Goal: Task Accomplishment & Management: Complete application form

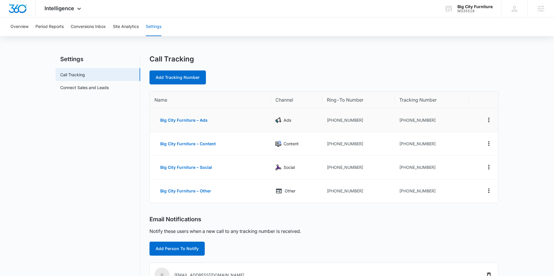
click at [439, 128] on td "[PHONE_NUMBER]" at bounding box center [432, 120] width 74 height 24
drag, startPoint x: 435, startPoint y: 121, endPoint x: 403, endPoint y: 121, distance: 32.3
click at [403, 120] on td "[PHONE_NUMBER]" at bounding box center [432, 120] width 74 height 24
copy td "8034562557"
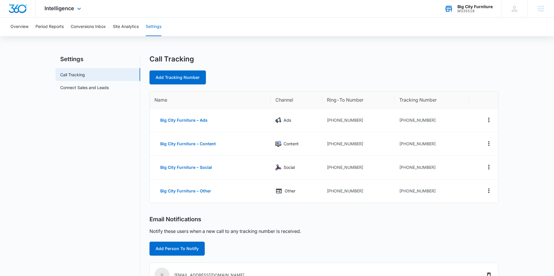
click at [479, 8] on div "Big City Furniture" at bounding box center [475, 6] width 35 height 5
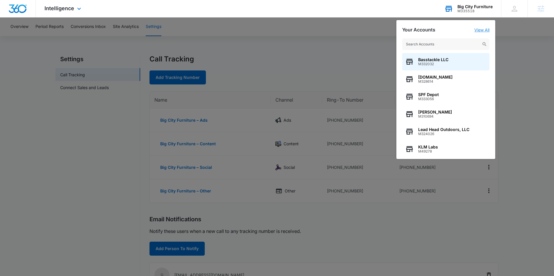
click at [481, 27] on link "View All" at bounding box center [481, 29] width 15 height 5
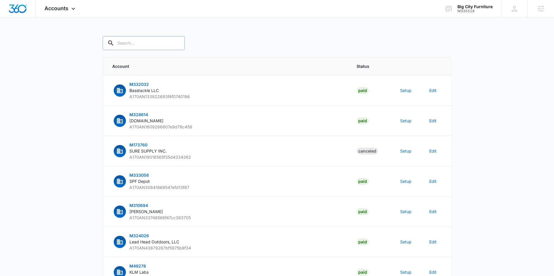
click at [141, 43] on input "text" at bounding box center [144, 43] width 82 height 14
type input "M335518"
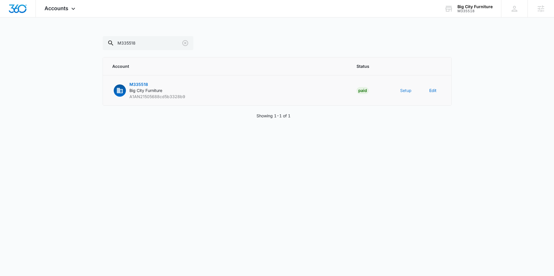
click at [406, 91] on button "Setup" at bounding box center [405, 90] width 11 height 6
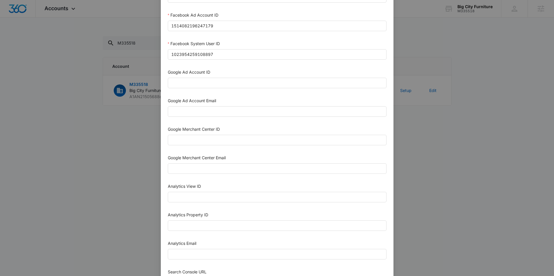
scroll to position [133, 0]
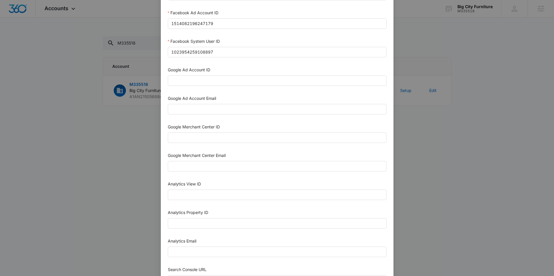
click at [225, 129] on div "Google Merchant Center ID" at bounding box center [277, 128] width 219 height 9
click at [192, 82] on input "Google Ad Account ID" at bounding box center [277, 80] width 219 height 10
paste input "[PHONE_NUMBER]"
type input "[PHONE_NUMBER]"
click at [183, 111] on input "Google Ad Account Email" at bounding box center [277, 109] width 219 height 10
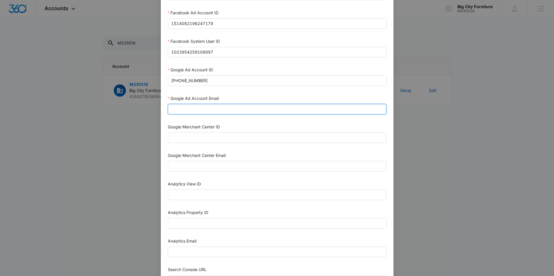
type input "[EMAIL_ADDRESS][DOMAIN_NAME]"
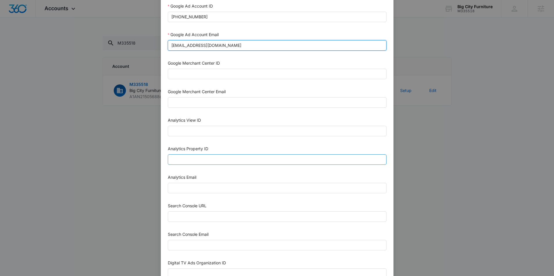
scroll to position [209, 0]
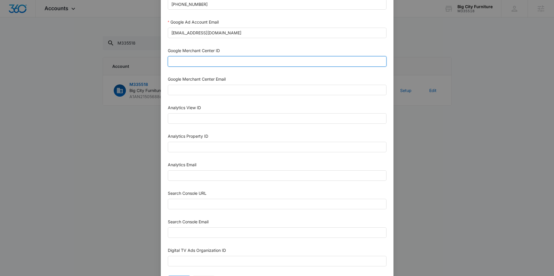
click at [223, 62] on input "Google Merchant Center ID" at bounding box center [277, 61] width 219 height 10
paste input "5649247218"
type input "5649247218"
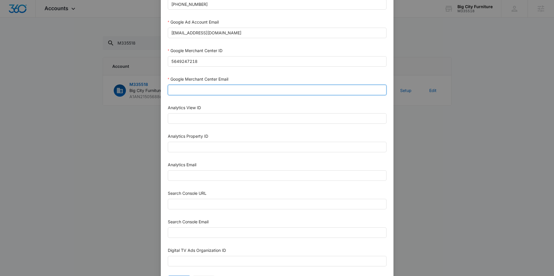
click at [183, 91] on input "Google Merchant Center Email" at bounding box center [277, 90] width 219 height 10
type input "[EMAIL_ADDRESS][DOMAIN_NAME]"
click at [213, 95] on div "Google Merchant Center Email [EMAIL_ADDRESS][DOMAIN_NAME]" at bounding box center [277, 87] width 219 height 22
click at [212, 91] on input "[EMAIL_ADDRESS][DOMAIN_NAME]" at bounding box center [277, 90] width 219 height 10
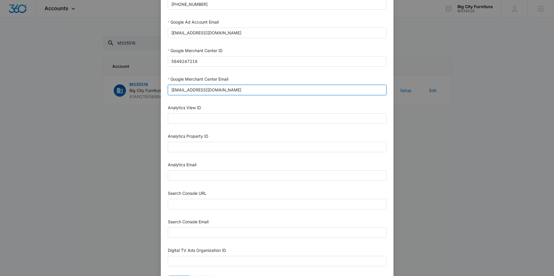
click at [212, 91] on input "[EMAIL_ADDRESS][DOMAIN_NAME]" at bounding box center [277, 90] width 219 height 10
click at [211, 92] on input "Google Merchant Center Email" at bounding box center [277, 90] width 219 height 10
type input "[EMAIL_ADDRESS][DOMAIN_NAME]"
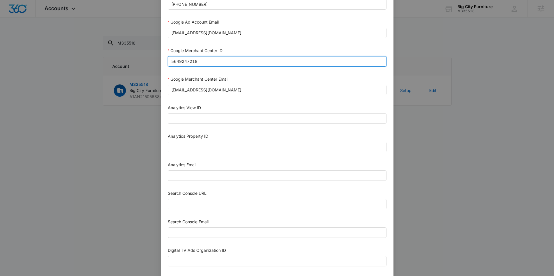
click at [181, 61] on input "5649247218" at bounding box center [277, 61] width 219 height 10
type input "5649247218"
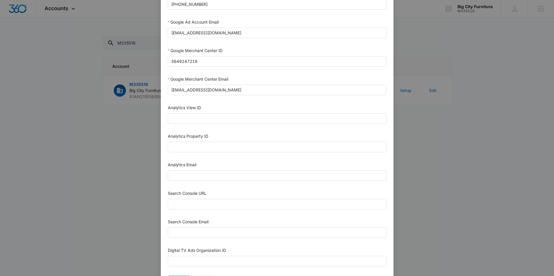
scroll to position [225, 0]
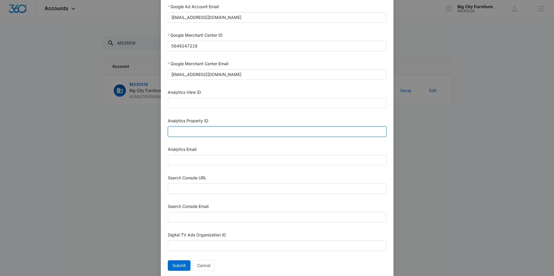
click at [200, 131] on input "Analytics Property ID" at bounding box center [277, 131] width 219 height 10
paste input "503980298"
type input "503980298"
click at [180, 160] on input "Analytics Email" at bounding box center [277, 160] width 219 height 10
type input "[EMAIL_ADDRESS][DOMAIN_NAME]"
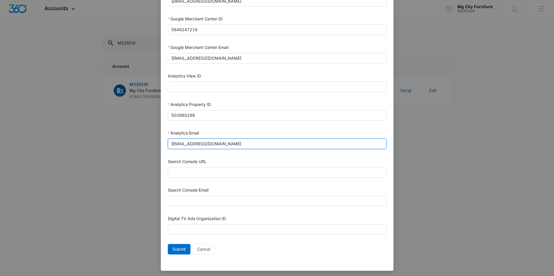
scroll to position [243, 0]
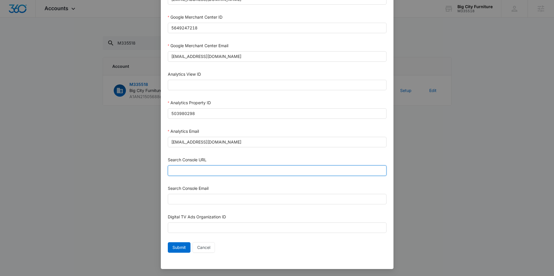
click at [241, 167] on input "Search Console URL" at bounding box center [277, 170] width 219 height 10
paste input "[URL][DOMAIN_NAME]"
type input "[URL][DOMAIN_NAME]"
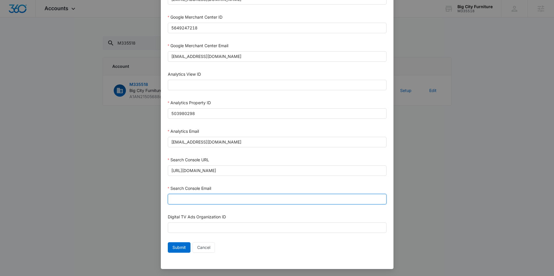
click at [177, 197] on input "Search Console Email" at bounding box center [277, 199] width 219 height 10
type input "[EMAIL_ADDRESS][DOMAIN_NAME]"
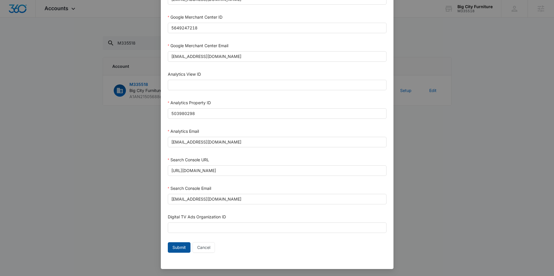
click at [183, 248] on span "Submit" at bounding box center [178, 247] width 13 height 6
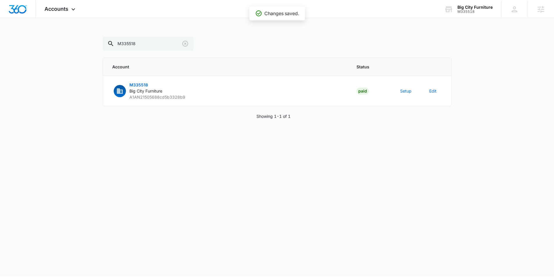
scroll to position [237, 0]
click at [70, 14] on div "Accounts Apps Reputation Websites Forms CRM Email Social Shop Content Ads Intel…" at bounding box center [61, 8] width 50 height 17
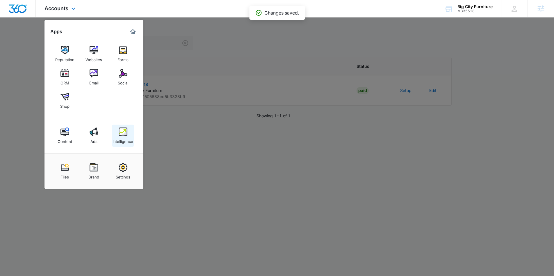
click at [124, 136] on img at bounding box center [123, 131] width 9 height 9
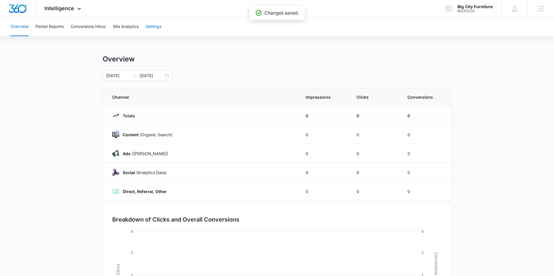
click at [161, 28] on button "Settings" at bounding box center [154, 26] width 16 height 19
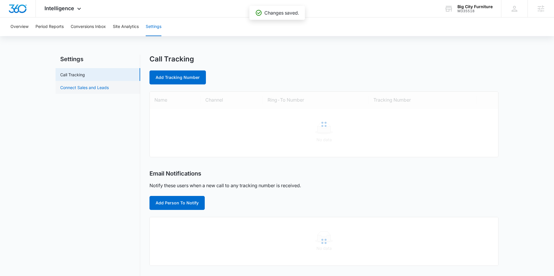
click at [84, 86] on link "Connect Sales and Leads" at bounding box center [84, 87] width 49 height 6
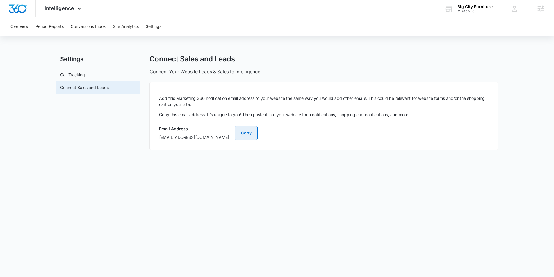
drag, startPoint x: 298, startPoint y: 132, endPoint x: 293, endPoint y: 132, distance: 5.0
click at [258, 133] on button "Copy" at bounding box center [246, 133] width 23 height 14
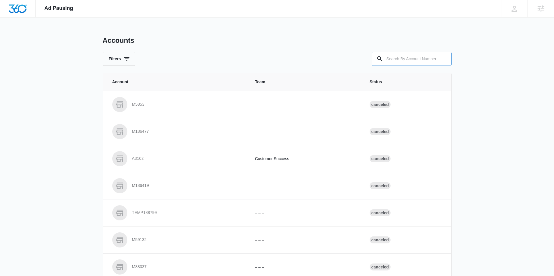
click at [398, 58] on input "text" at bounding box center [412, 59] width 80 height 14
type input "M335518"
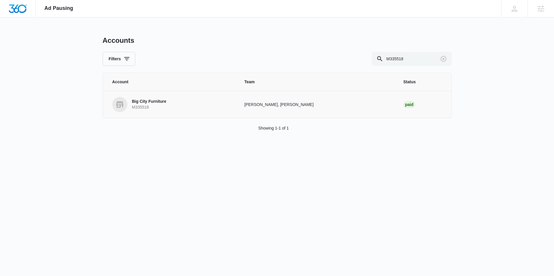
click at [143, 102] on p "Big City Furniture" at bounding box center [149, 102] width 34 height 6
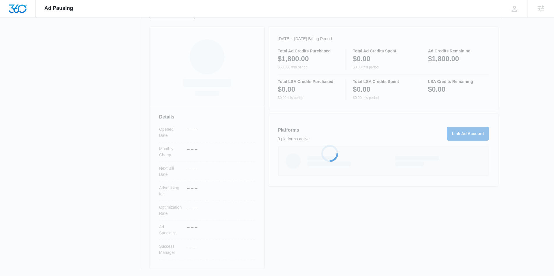
scroll to position [74, 0]
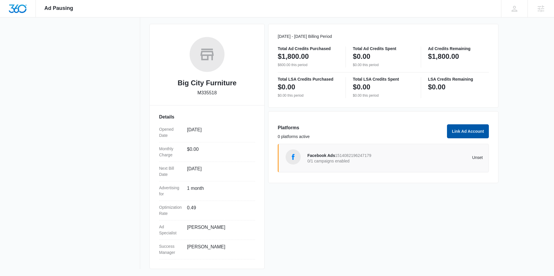
click at [455, 129] on button "Link Ad Account" at bounding box center [468, 131] width 42 height 14
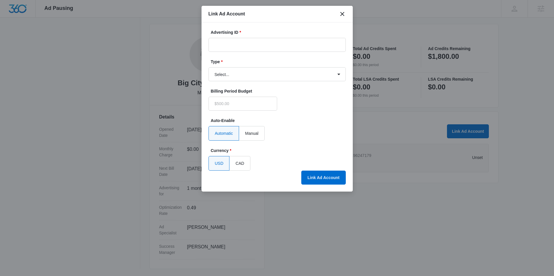
type input "$0.00"
click at [292, 46] on input "Advertising ID *" at bounding box center [277, 45] width 137 height 14
paste input "[PHONE_NUMBER]"
type input "[PHONE_NUMBER]"
click at [243, 74] on select "Select... Bing Ads Facebook Ads Google Ads" at bounding box center [277, 74] width 137 height 14
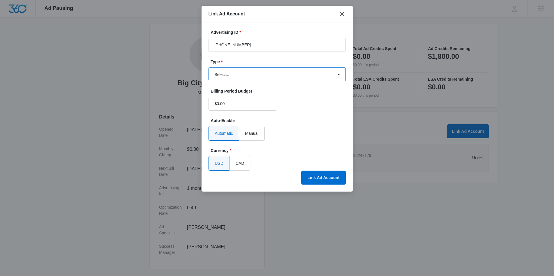
select select "google"
click at [209, 67] on select "Select... Bing Ads Facebook Ads Google Ads" at bounding box center [277, 74] width 137 height 14
click at [321, 177] on button "Link Ad Account" at bounding box center [323, 177] width 44 height 14
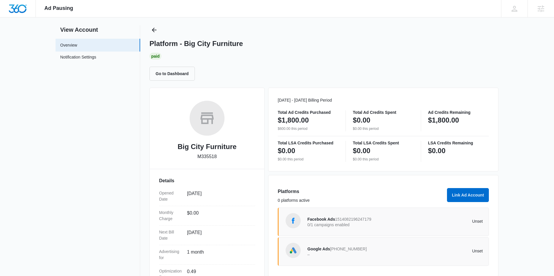
scroll to position [0, 0]
